Goal: Information Seeking & Learning: Find specific fact

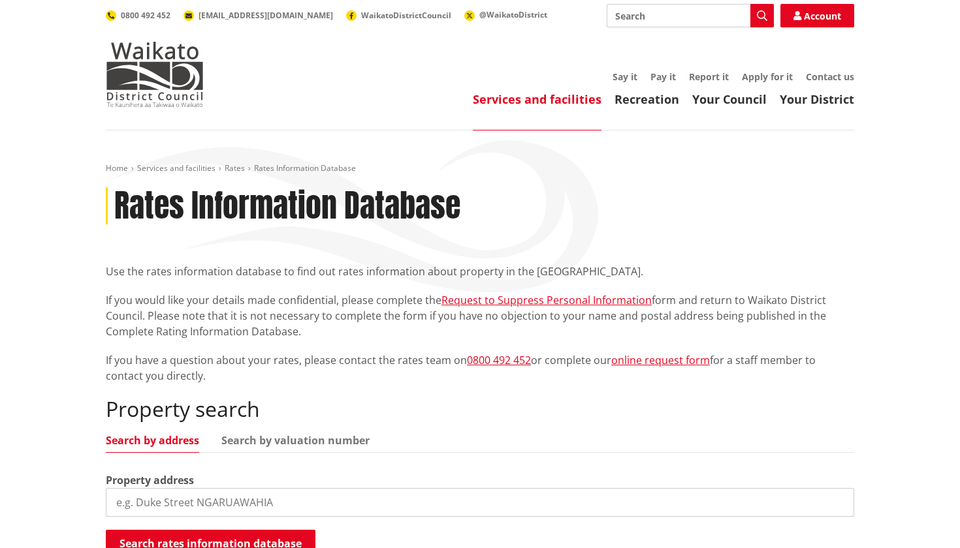
scroll to position [13, 0]
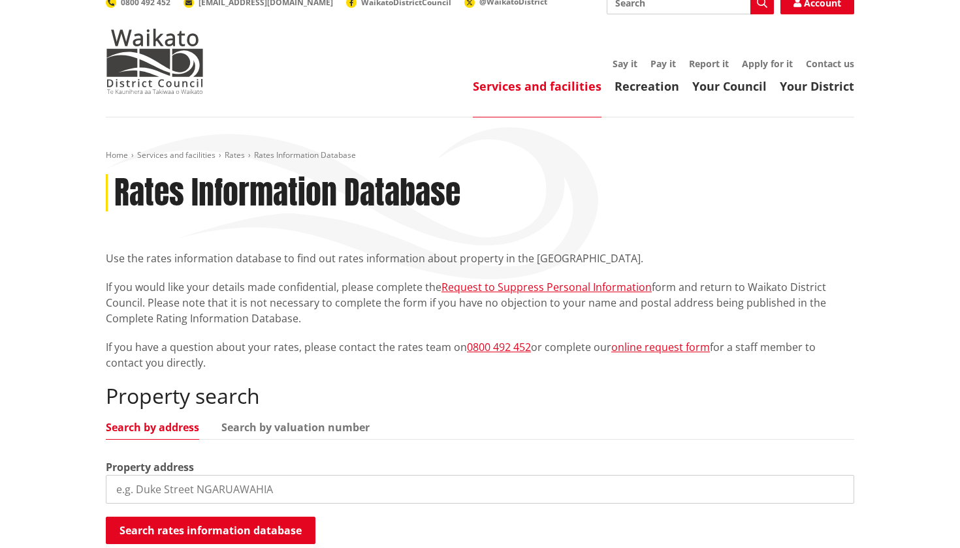
click at [218, 488] on input "search" at bounding box center [480, 489] width 748 height 29
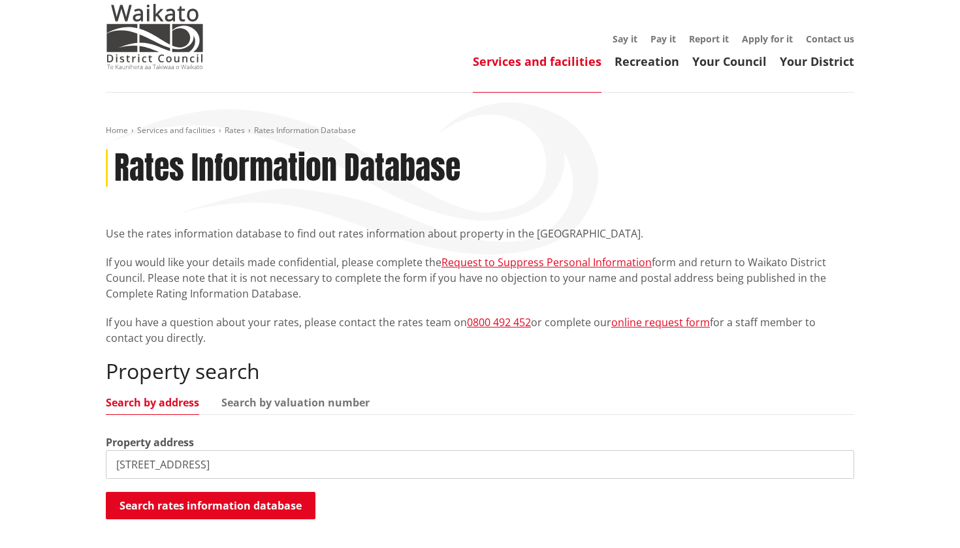
scroll to position [139, 0]
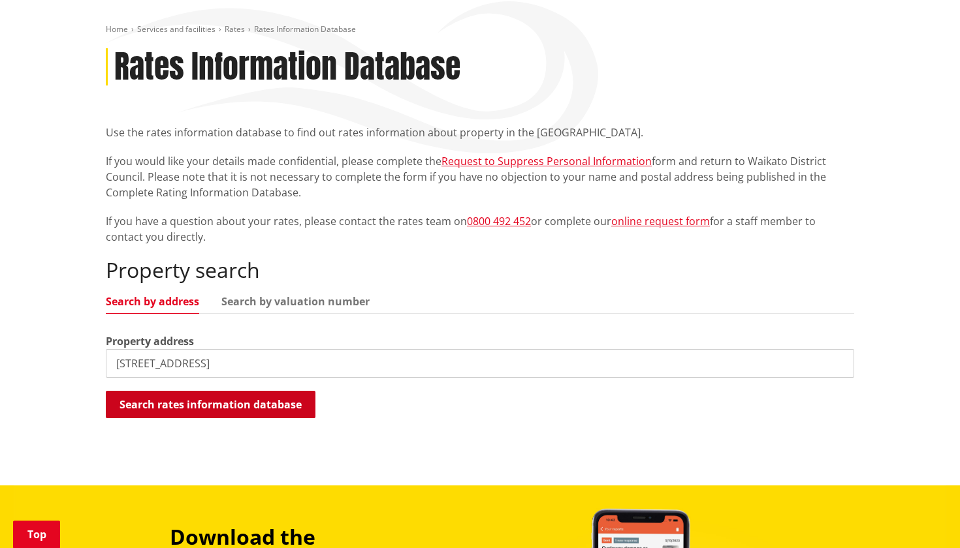
click at [235, 400] on button "Search rates information database" at bounding box center [211, 404] width 210 height 27
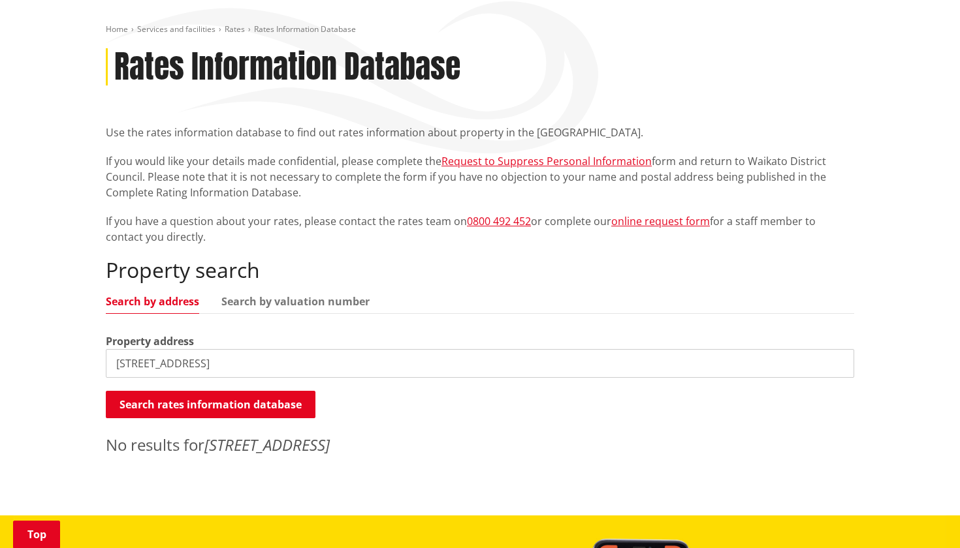
click at [138, 366] on input "124 collie road" at bounding box center [480, 363] width 748 height 29
click at [198, 364] on input "126 collie road" at bounding box center [480, 363] width 748 height 29
type input "126 collie road"
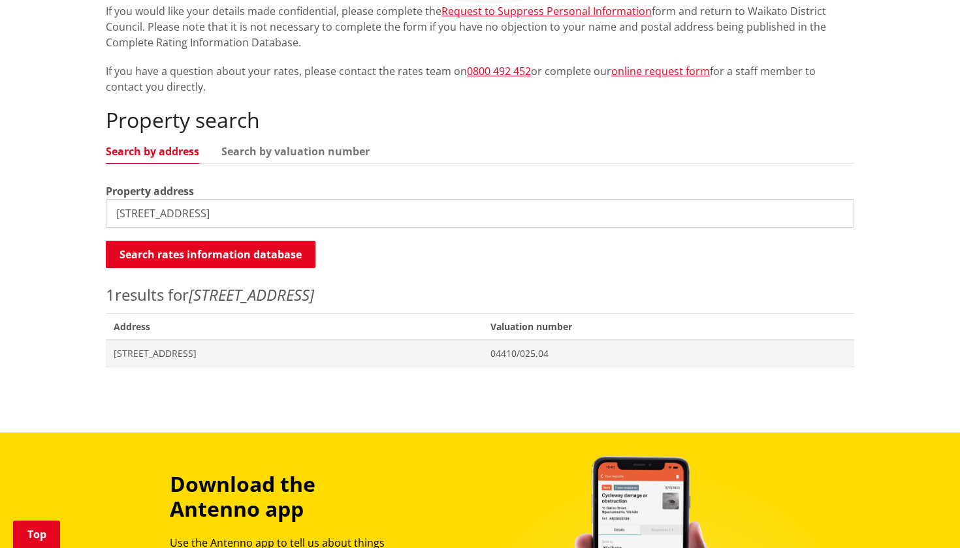
scroll to position [298, 0]
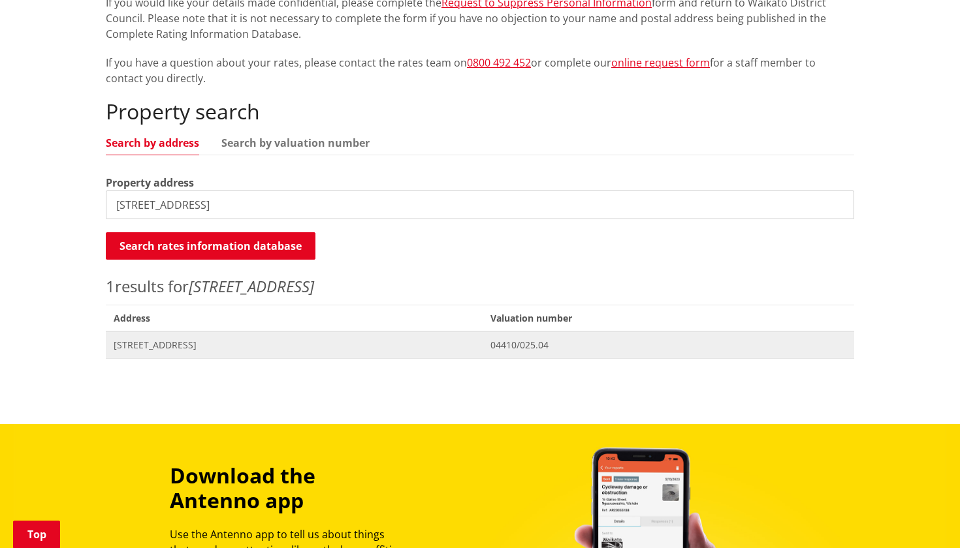
click at [130, 343] on span "[STREET_ADDRESS]" at bounding box center [294, 345] width 361 height 13
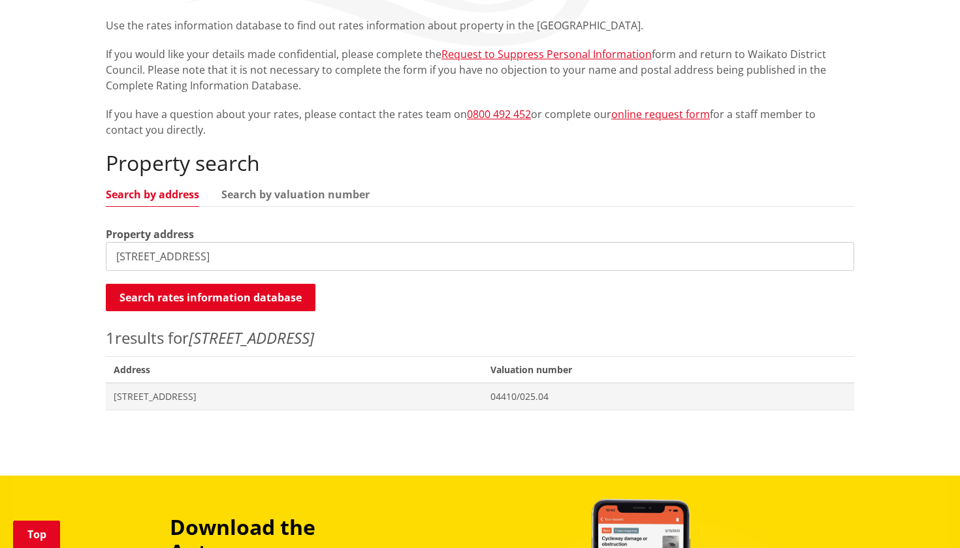
scroll to position [247, 0]
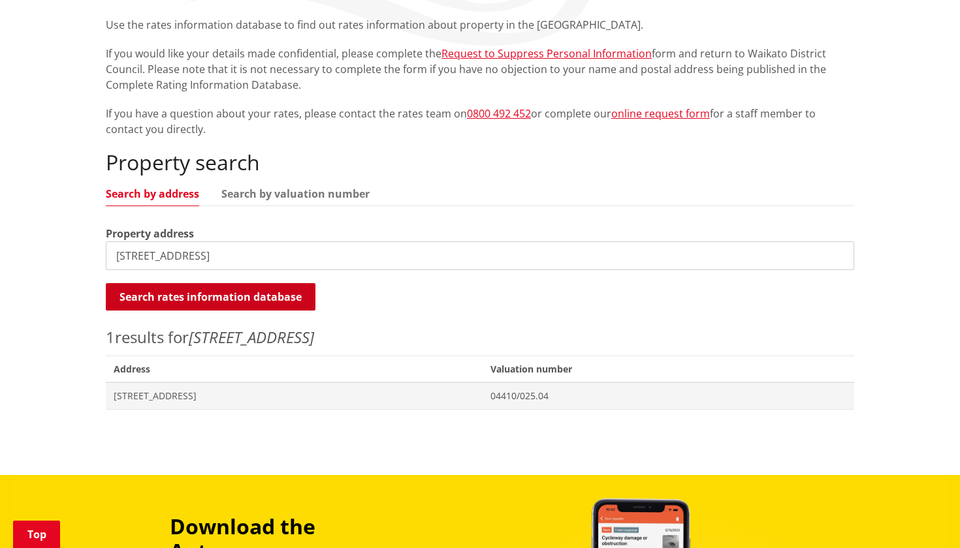
click at [264, 297] on button "Search rates information database" at bounding box center [211, 296] width 210 height 27
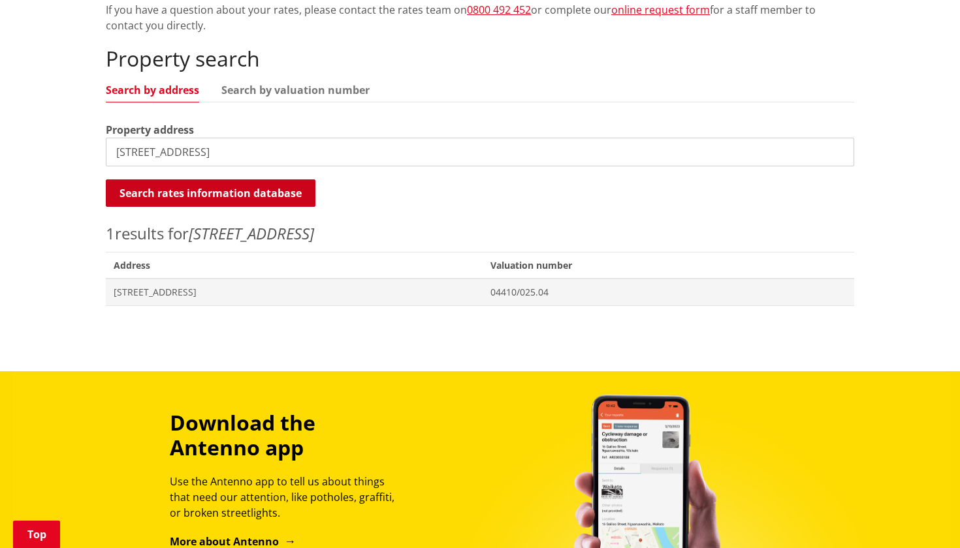
scroll to position [357, 0]
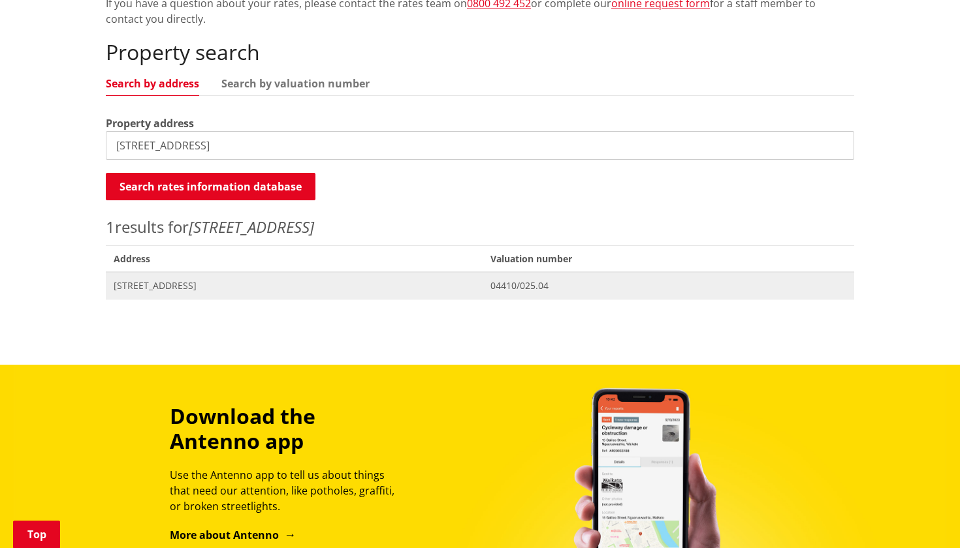
click at [185, 282] on span "[STREET_ADDRESS]" at bounding box center [294, 285] width 361 height 13
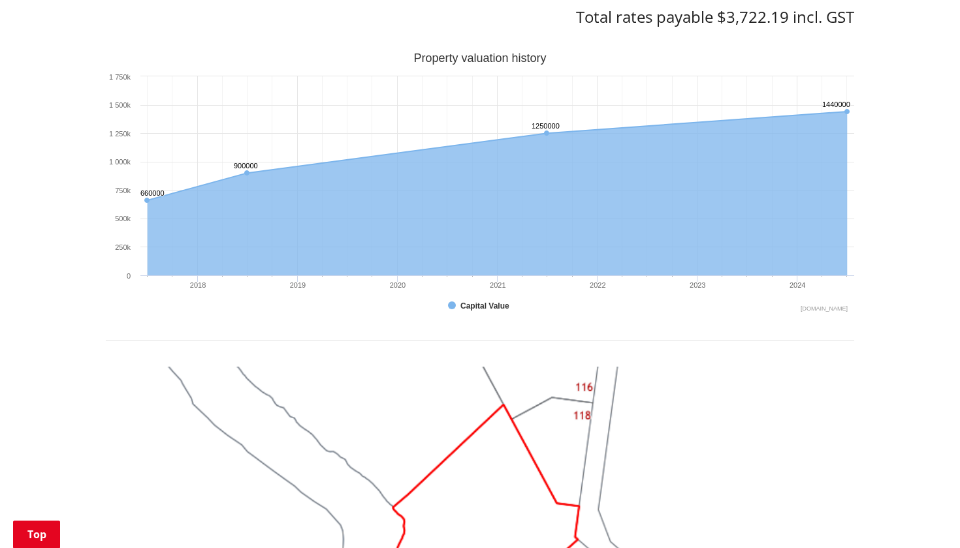
scroll to position [709, 0]
click at [466, 304] on button "Show Capital Value" at bounding box center [481, 304] width 66 height 9
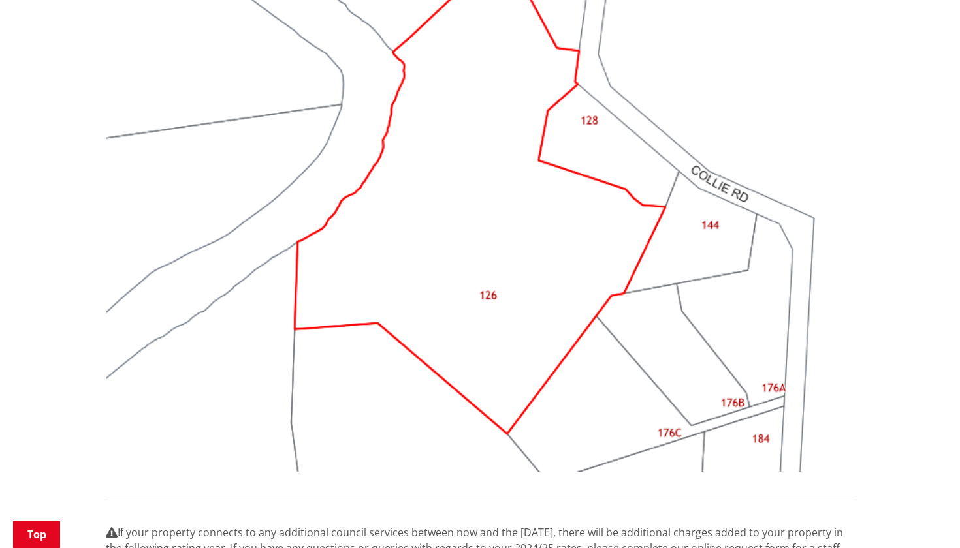
scroll to position [1177, 0]
